Goal: Use online tool/utility

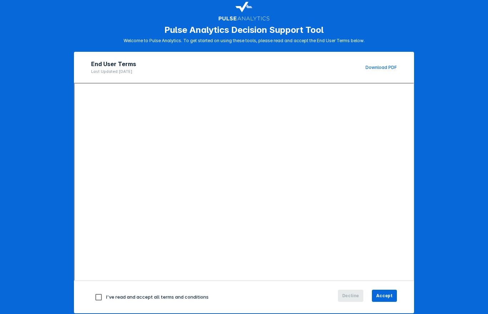
scroll to position [18, 0]
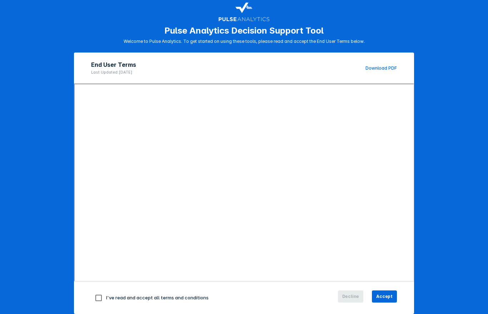
click at [100, 296] on input "checkbox" at bounding box center [98, 298] width 15 height 15
checkbox input "true"
click at [385, 299] on span "Accept" at bounding box center [384, 297] width 16 height 6
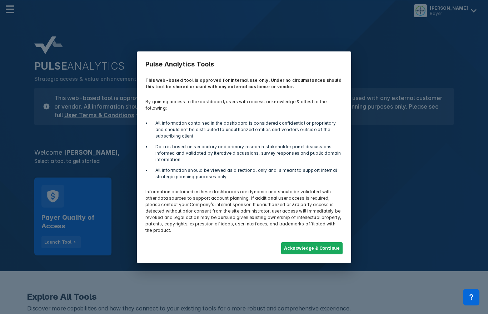
click at [316, 252] on button "Acknowledge & Continue" at bounding box center [311, 248] width 61 height 12
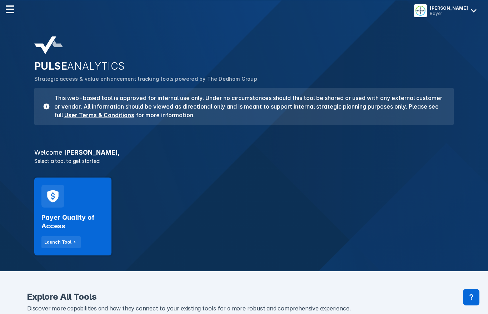
click at [61, 240] on div "Launch Tool" at bounding box center [57, 242] width 27 height 6
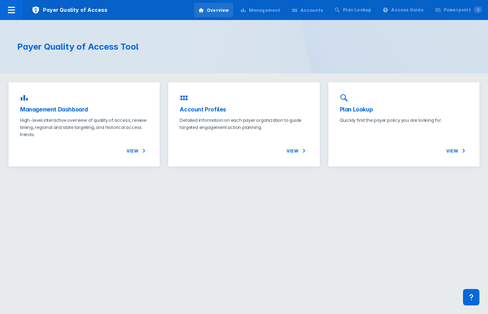
click at [137, 153] on span "View" at bounding box center [138, 151] width 22 height 9
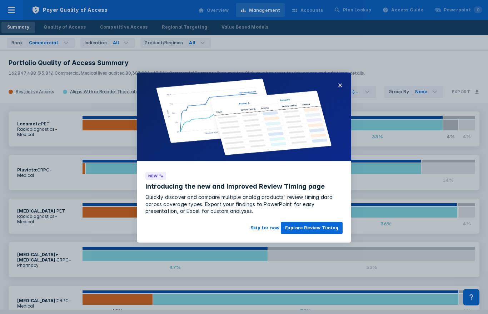
click at [339, 88] on button "×" at bounding box center [340, 85] width 5 height 9
